Goal: Task Accomplishment & Management: Manage account settings

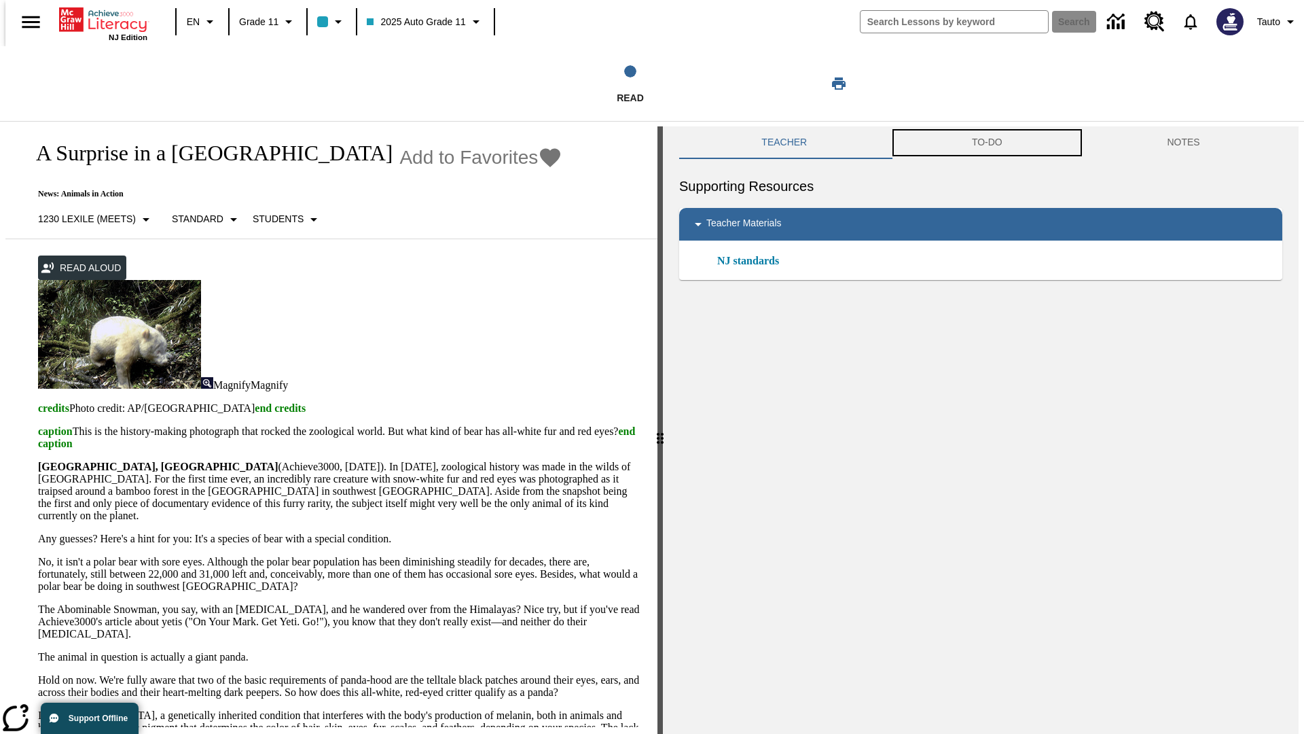
click at [987, 143] on button "TO-DO" at bounding box center [988, 142] width 196 height 33
